Goal: Task Accomplishment & Management: Manage account settings

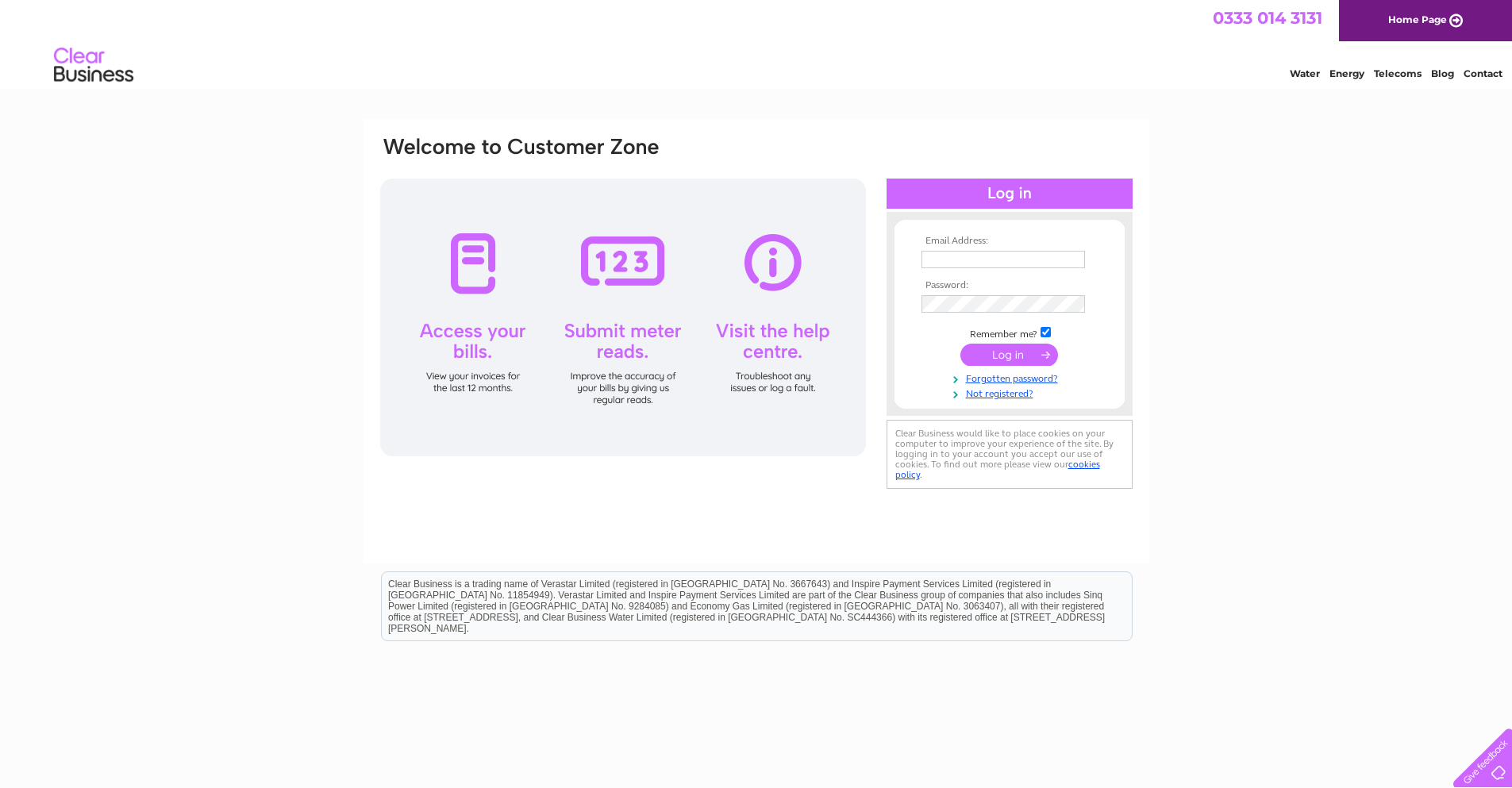
type input "chris@greersgears.co.uk"
click at [1003, 358] on input "submit" at bounding box center [1009, 355] width 98 height 22
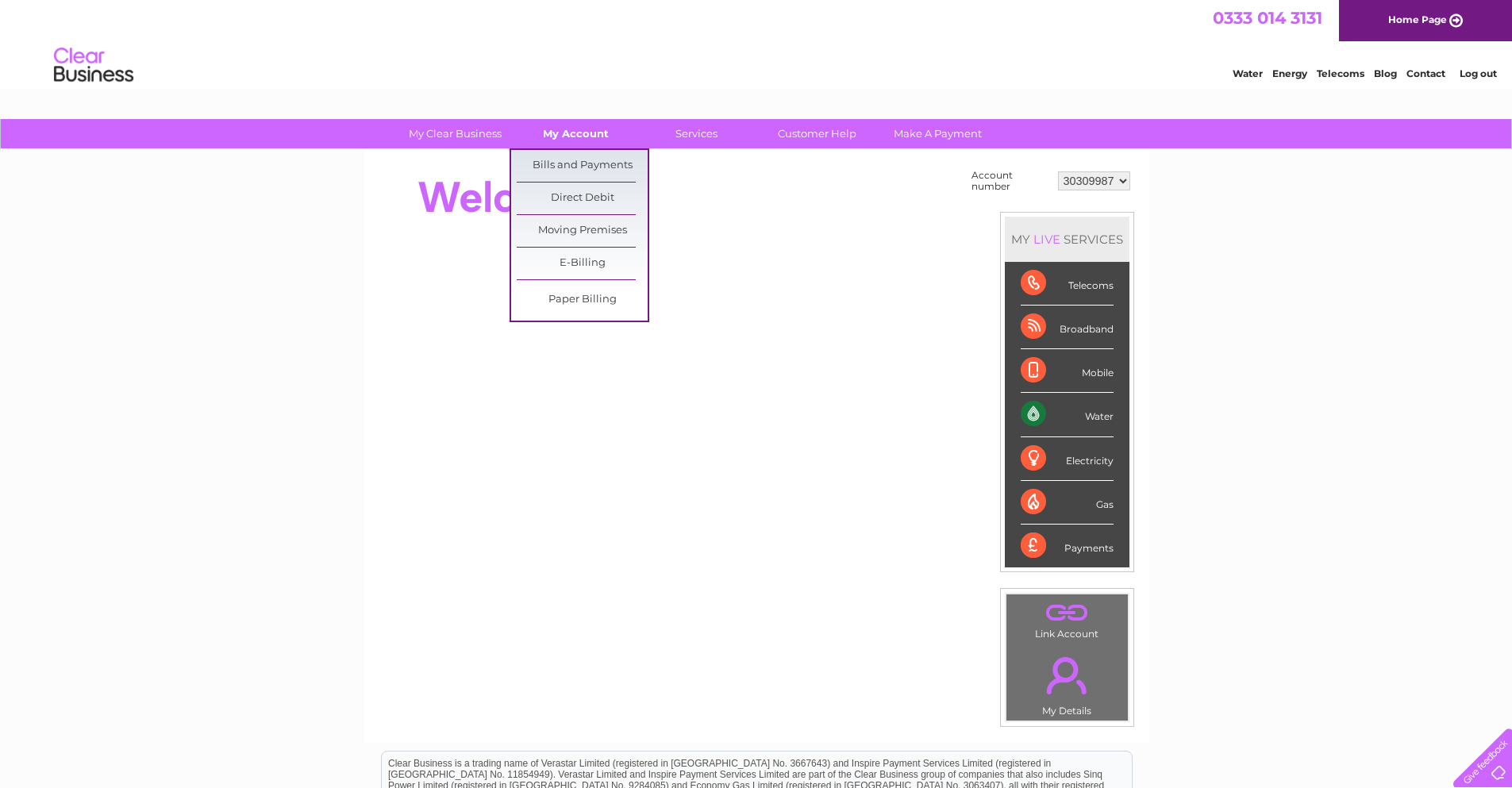
click at [573, 139] on link "My Account" at bounding box center [575, 134] width 131 height 29
click at [571, 166] on link "Bills and Payments" at bounding box center [582, 166] width 131 height 32
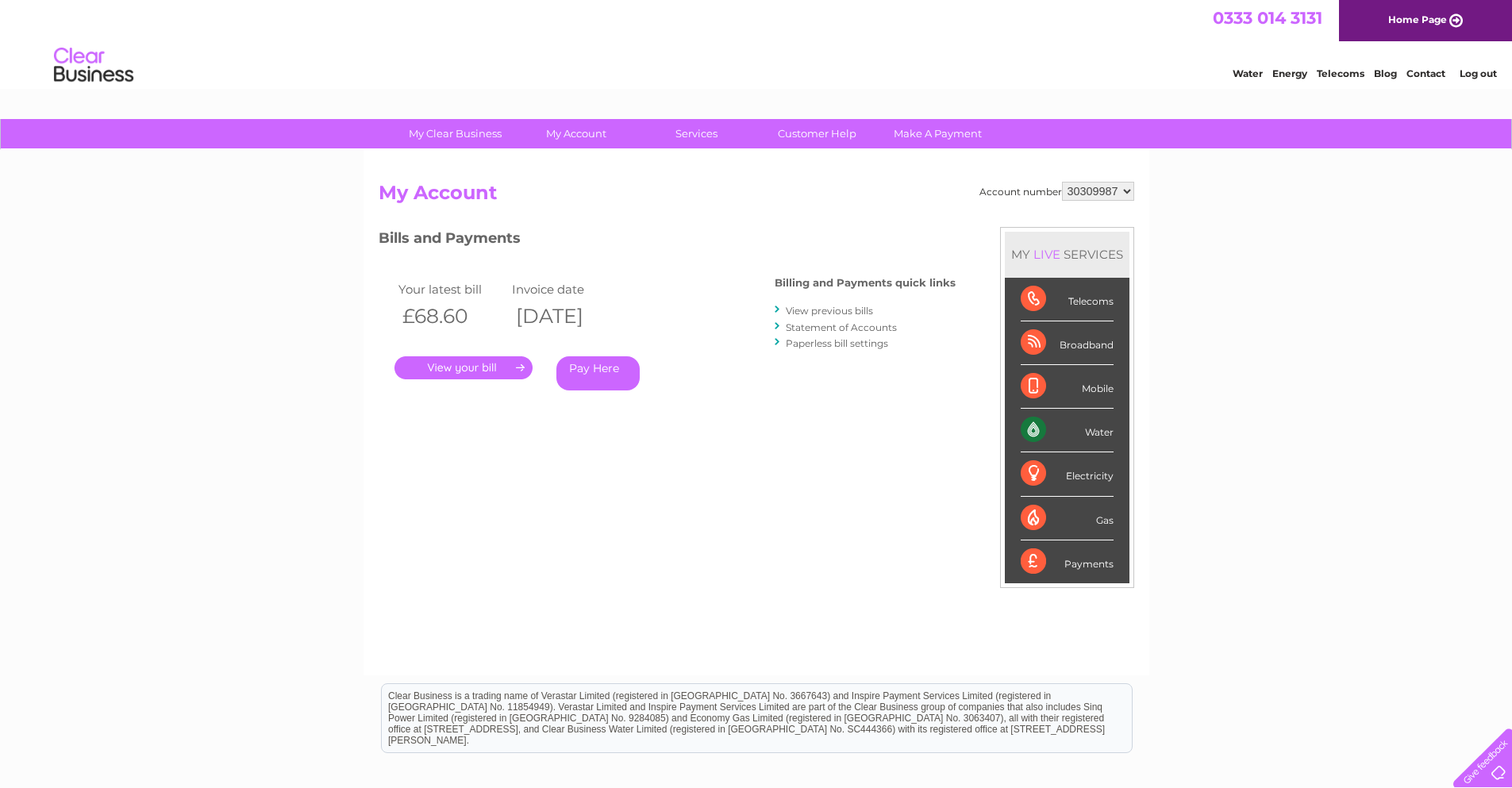
click at [493, 372] on link "." at bounding box center [464, 368] width 138 height 23
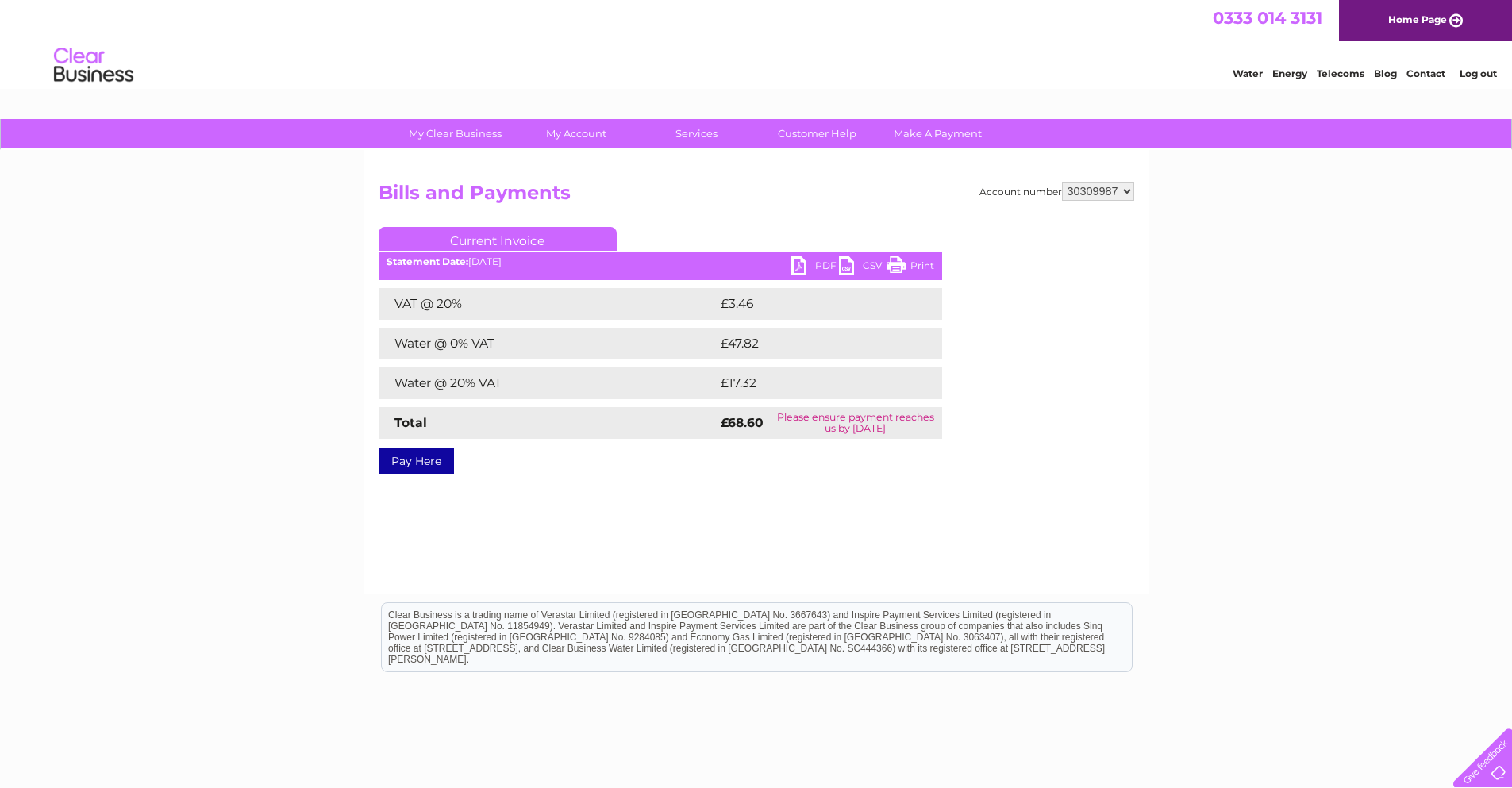
click at [917, 267] on link "Print" at bounding box center [910, 267] width 48 height 23
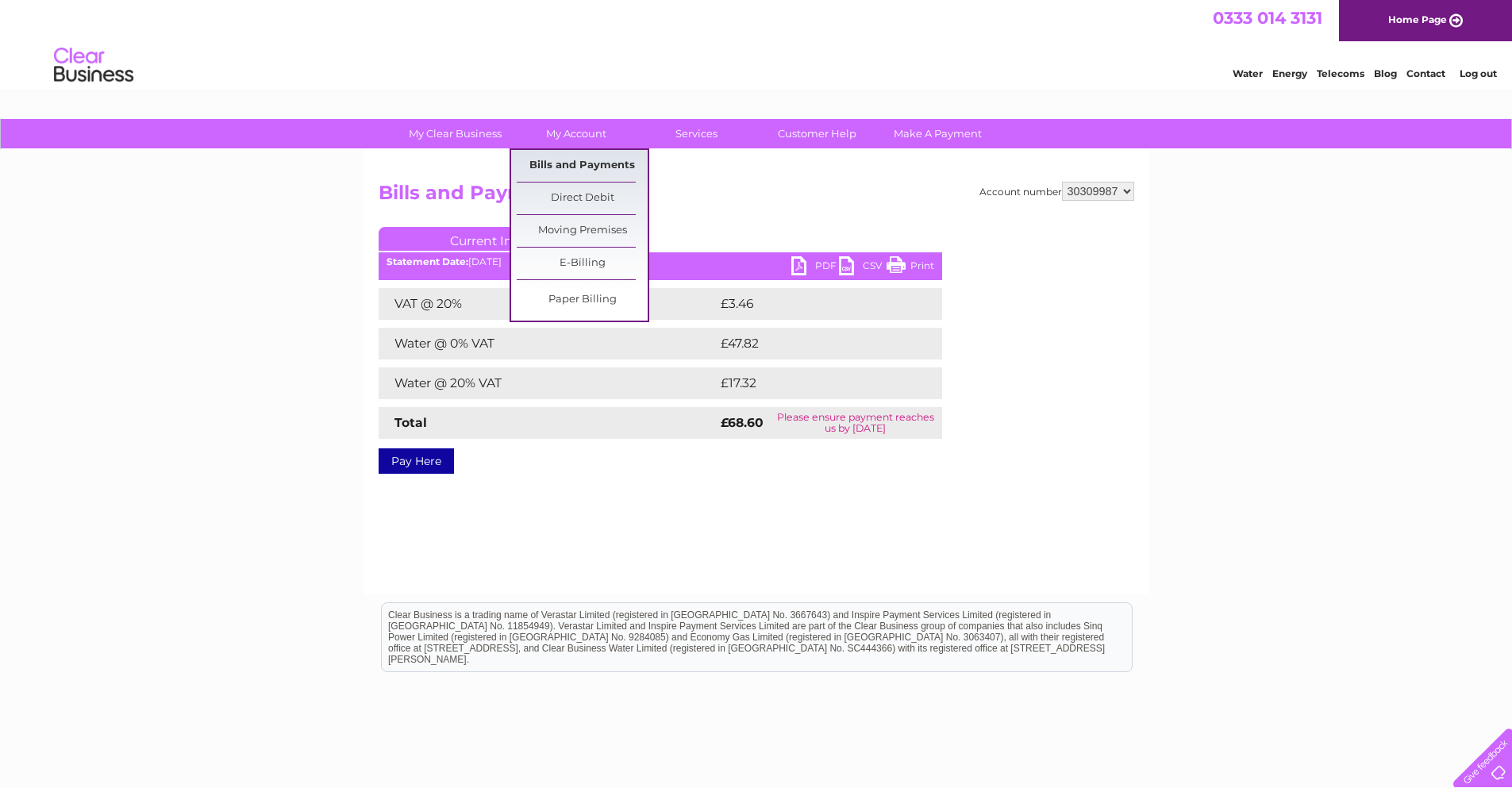
click at [598, 167] on link "Bills and Payments" at bounding box center [582, 166] width 131 height 32
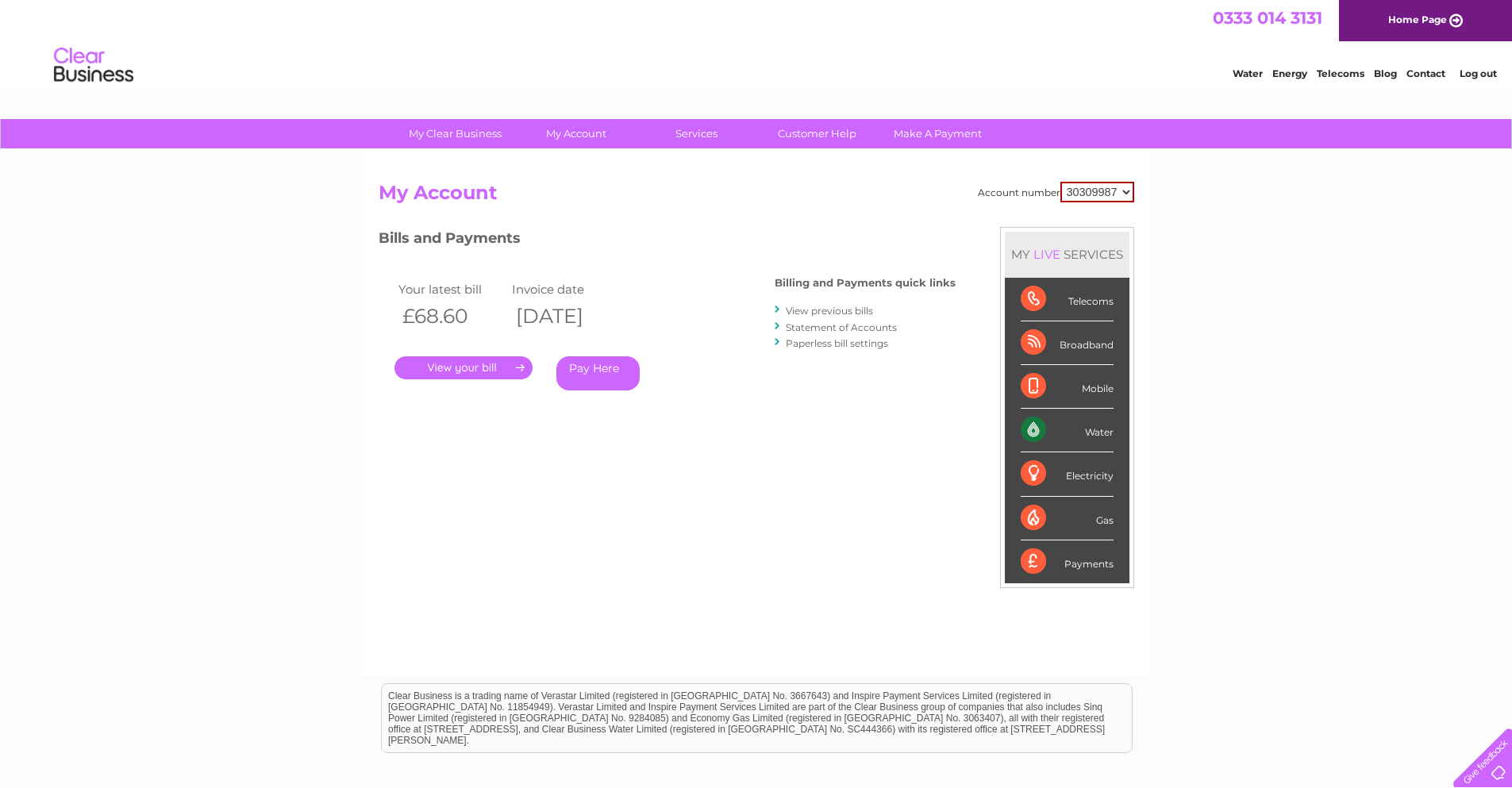
click at [824, 311] on link "View previous bills" at bounding box center [829, 310] width 88 height 12
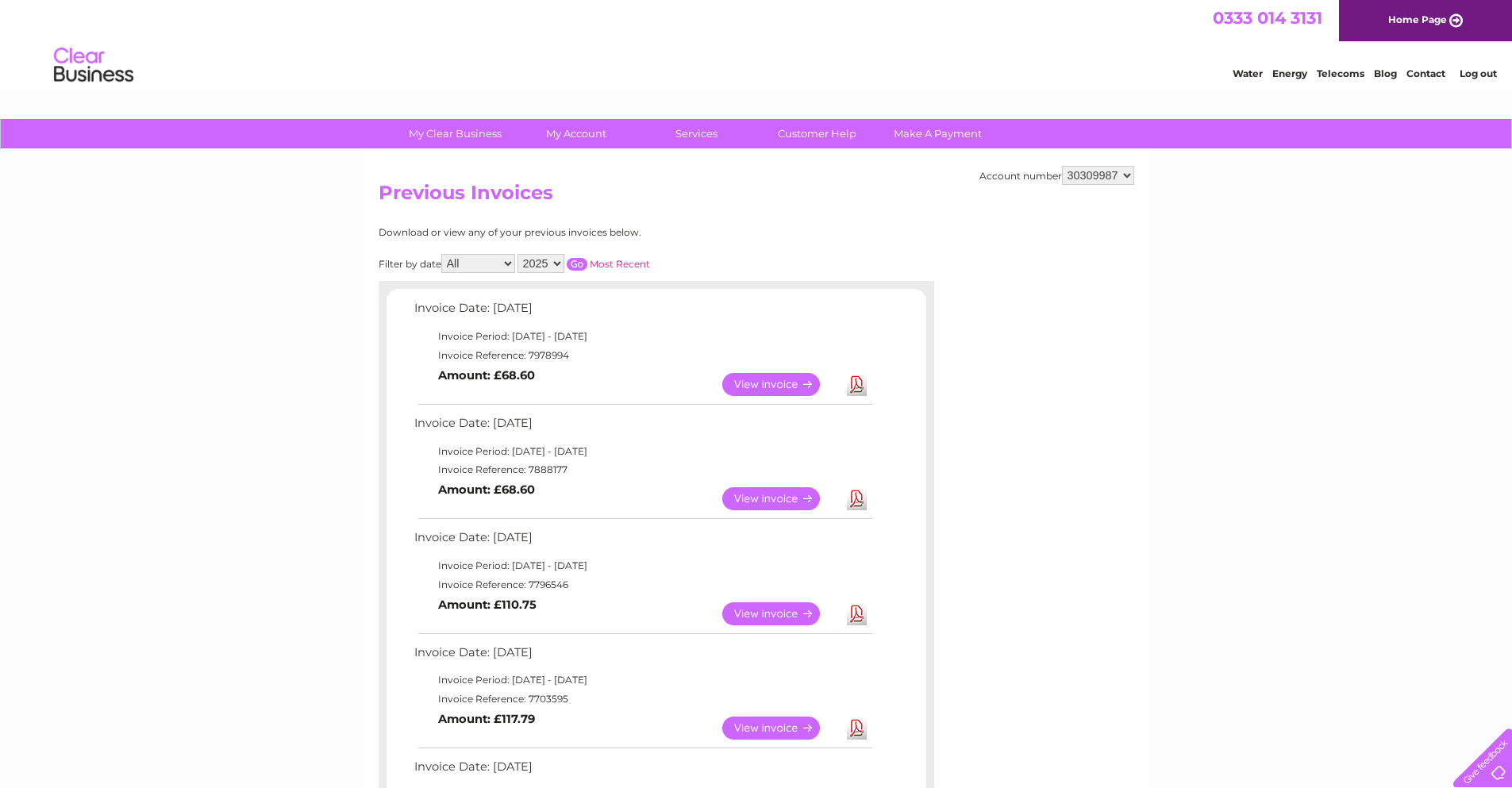
click at [768, 384] on link "View" at bounding box center [780, 384] width 117 height 23
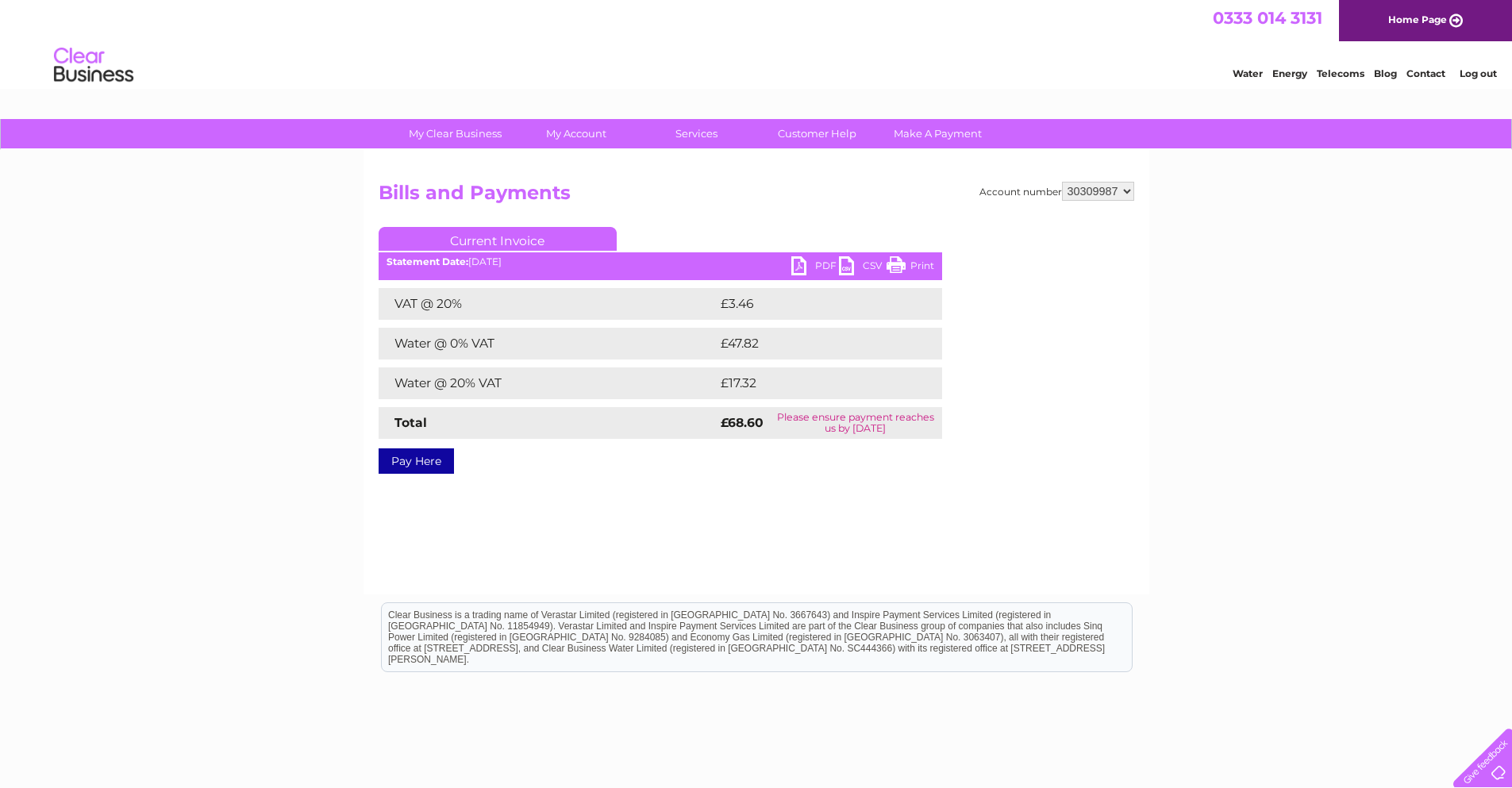
click at [803, 268] on link "PDF" at bounding box center [815, 267] width 48 height 23
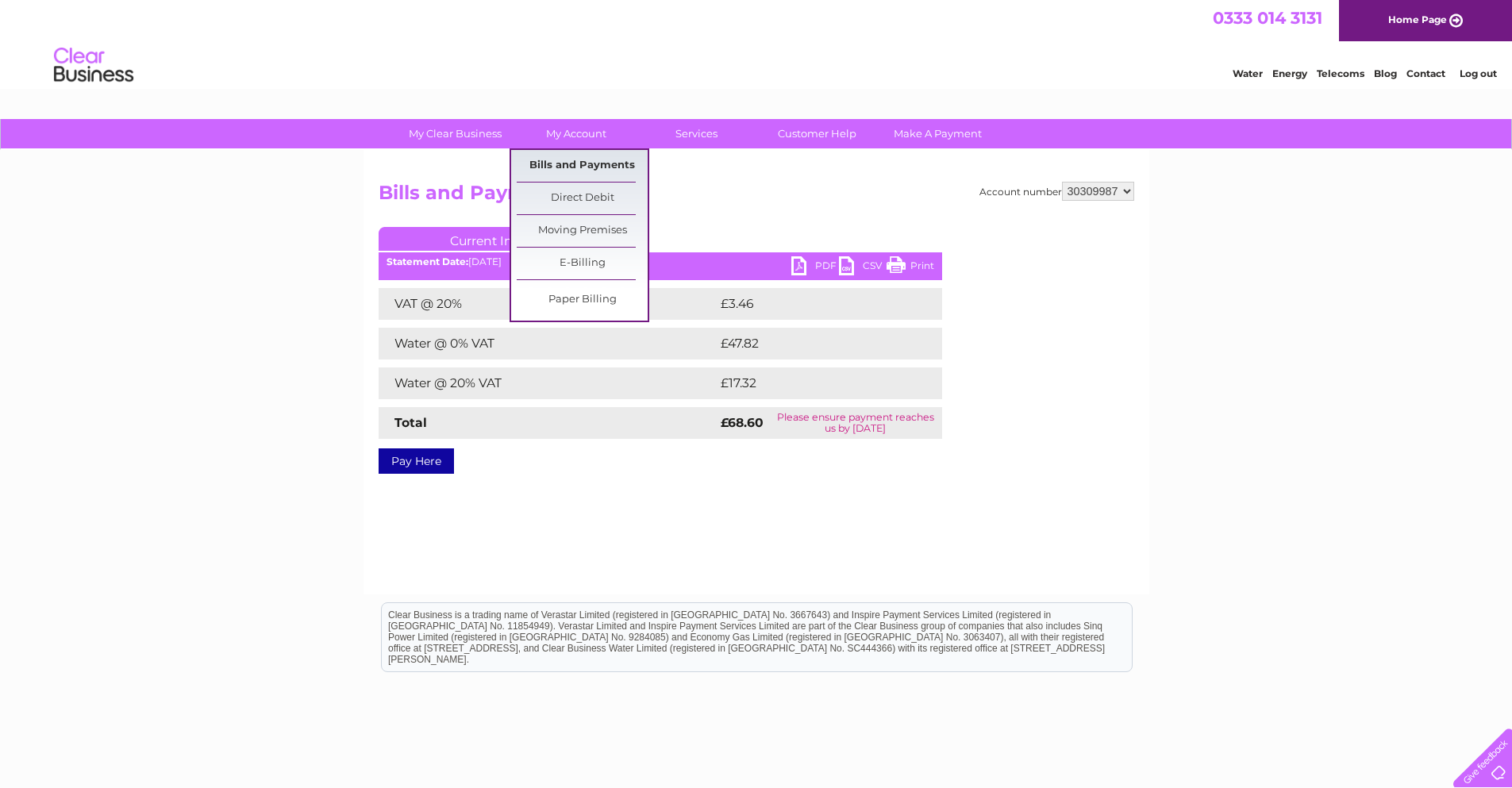
click at [589, 168] on link "Bills and Payments" at bounding box center [582, 166] width 131 height 32
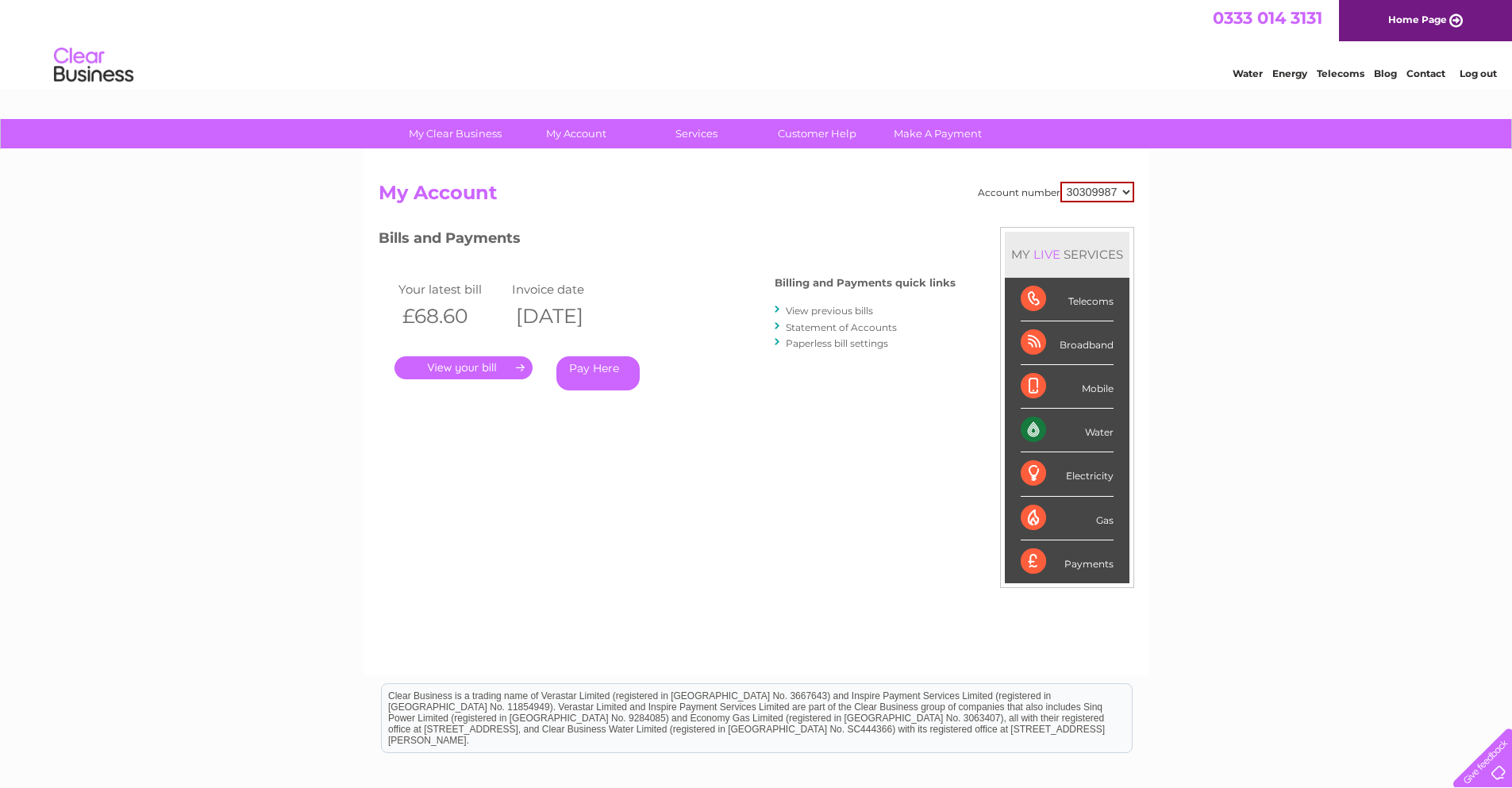
click at [848, 329] on link "Statement of Accounts" at bounding box center [841, 327] width 111 height 12
